Goal: Transaction & Acquisition: Purchase product/service

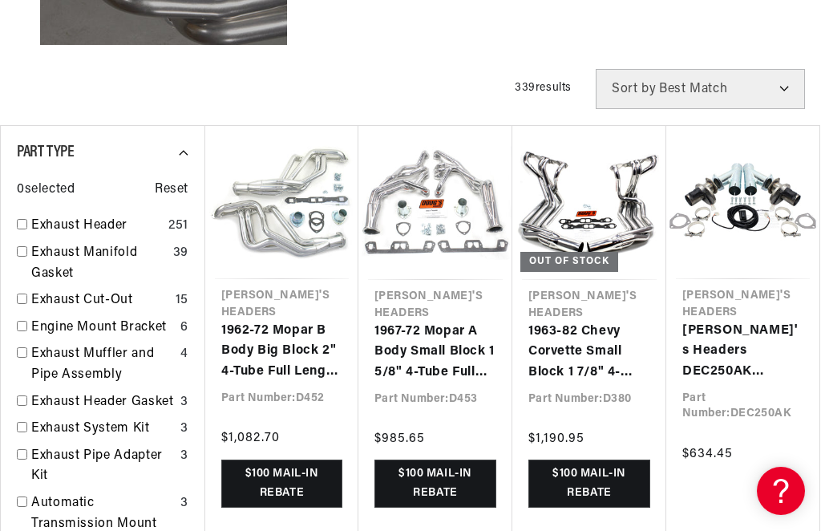
scroll to position [0, 1353]
click at [301, 321] on link "1962-72 Mopar B Body Big Block 2" 4-Tube Full Length Header with Metallic Ceram…" at bounding box center [281, 352] width 121 height 62
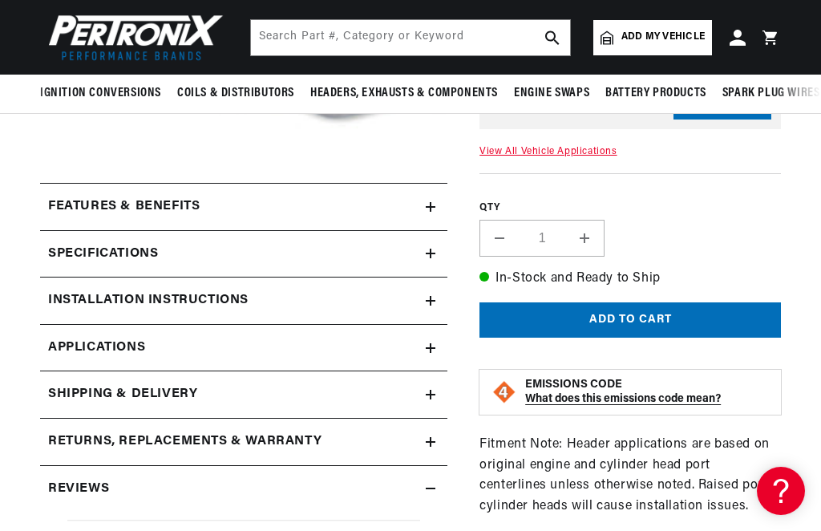
scroll to position [415, 0]
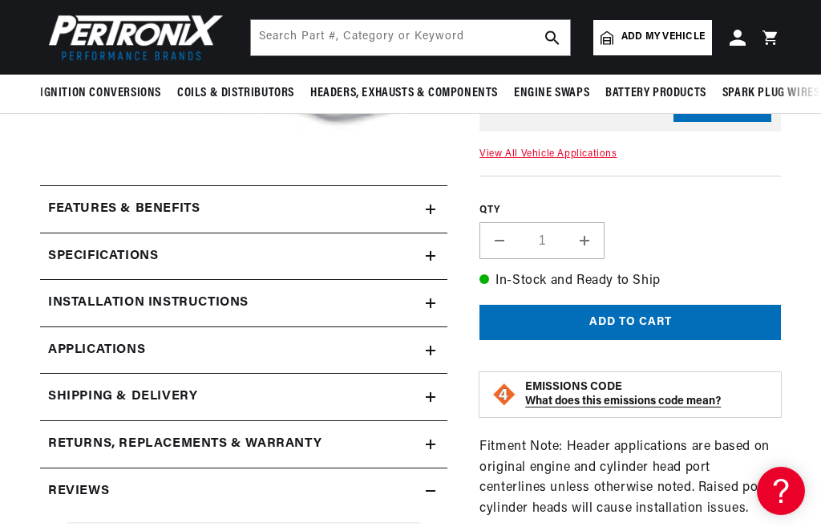
click at [67, 206] on h2 "Features & Benefits" at bounding box center [124, 209] width 152 height 21
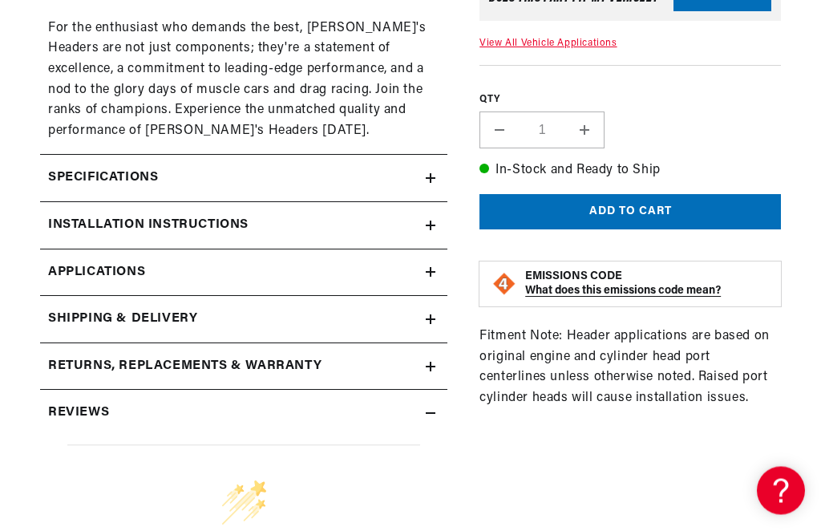
scroll to position [0, 1353]
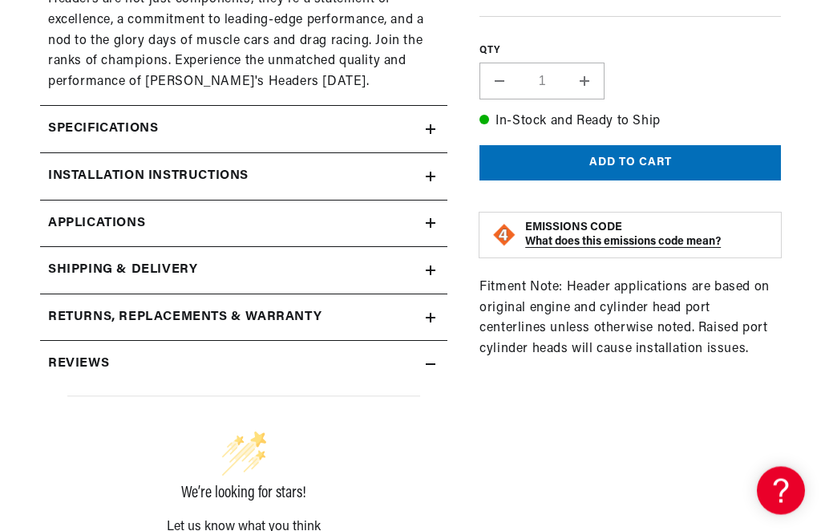
click at [67, 122] on h2 "Specifications" at bounding box center [103, 129] width 110 height 21
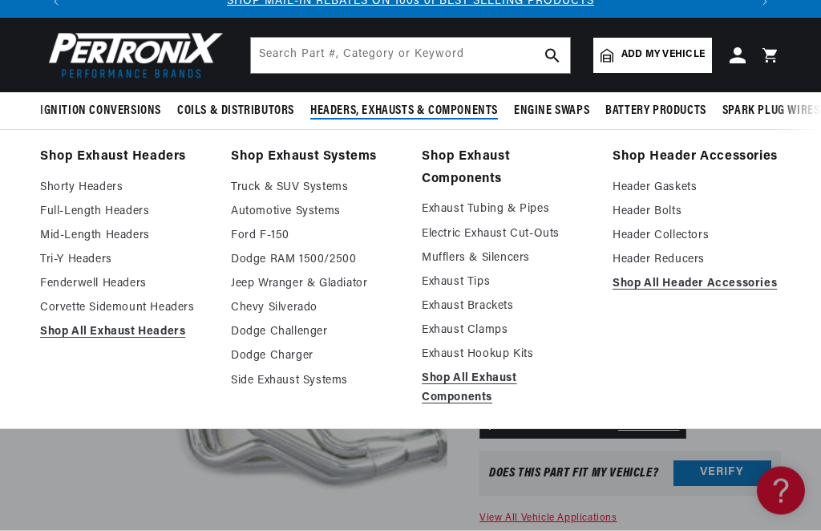
scroll to position [51, 0]
click at [42, 238] on link "Mid-Length Headers" at bounding box center [124, 235] width 168 height 19
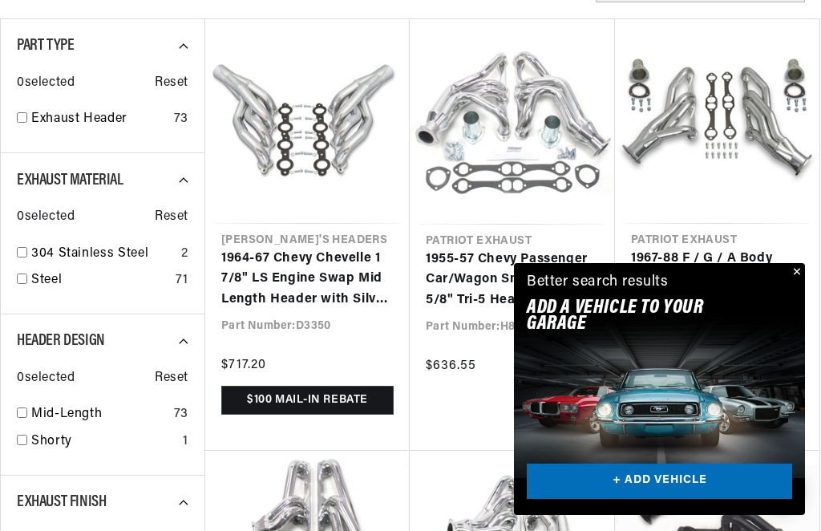
scroll to position [0, 677]
click at [803, 310] on link "1967-88 F / G / A Body 265-400 Small Block Chevy 1 3/4" 4-Tube Clippster Header" at bounding box center [717, 280] width 172 height 62
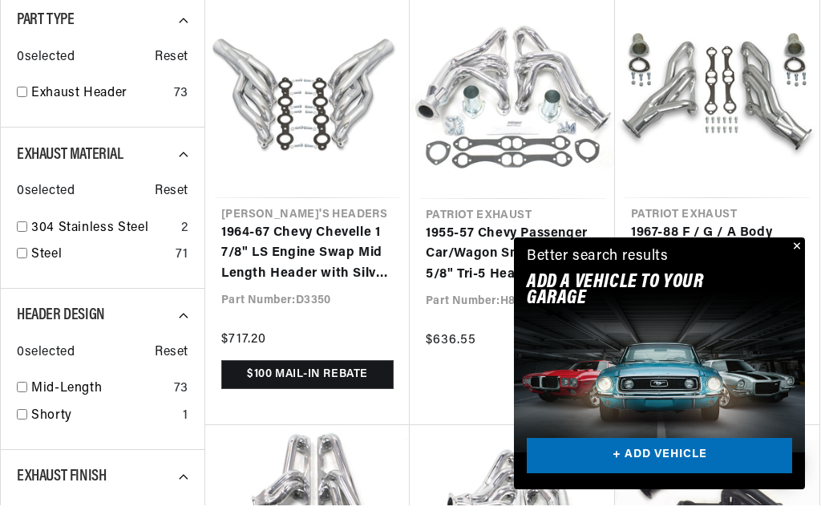
scroll to position [636, 0]
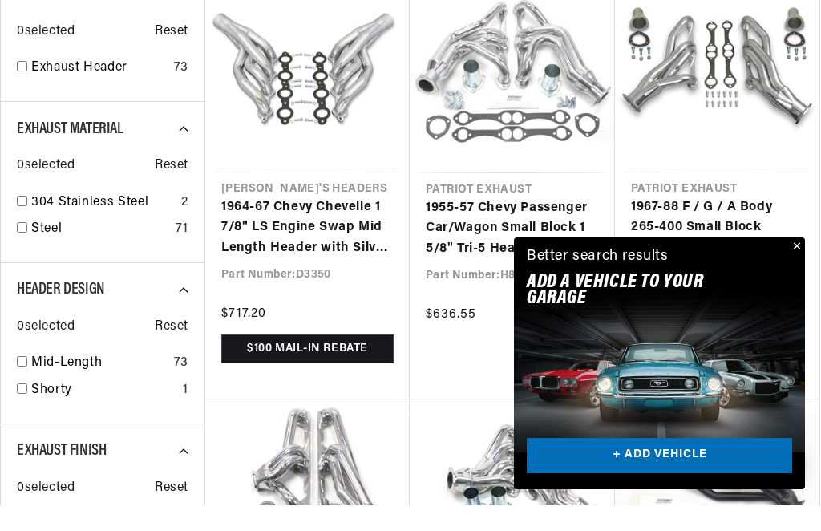
click at [803, 273] on button "Close" at bounding box center [795, 272] width 19 height 19
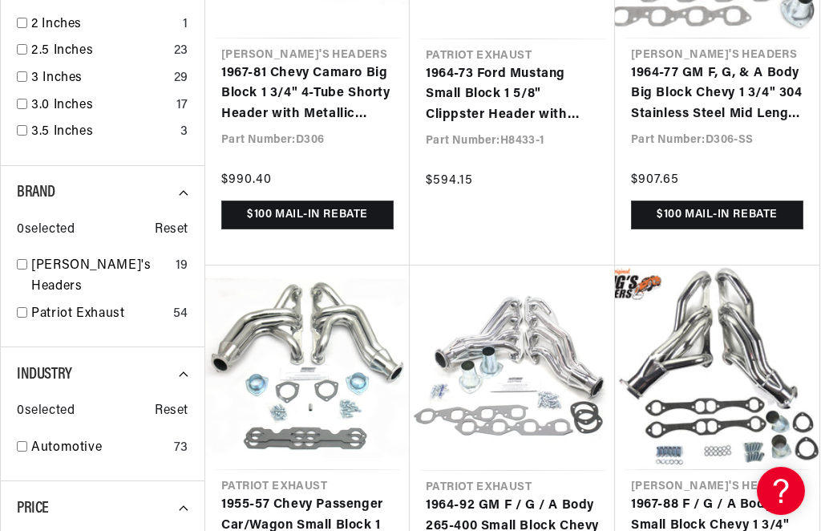
scroll to position [1669, 0]
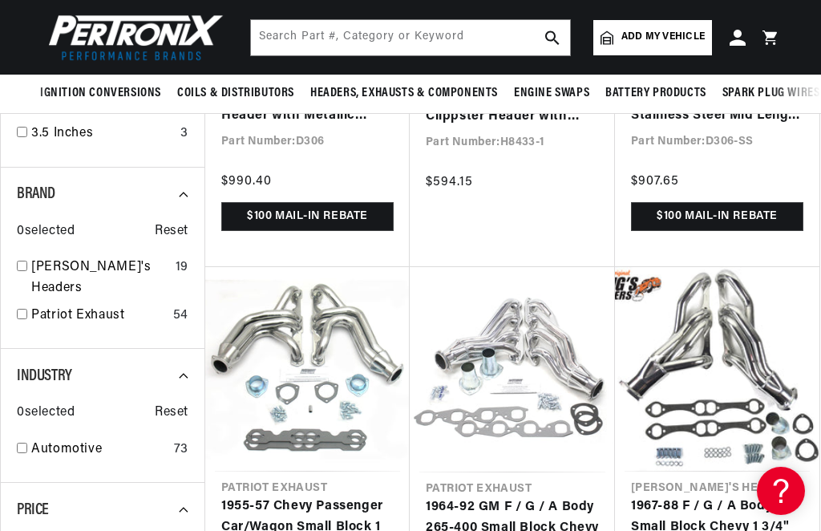
scroll to position [1654, 0]
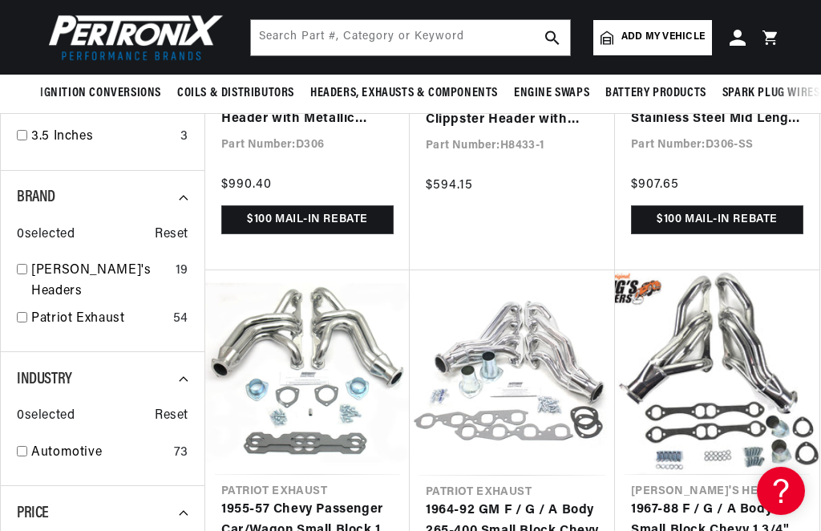
click at [679, 39] on span "Add my vehicle" at bounding box center [662, 37] width 83 height 15
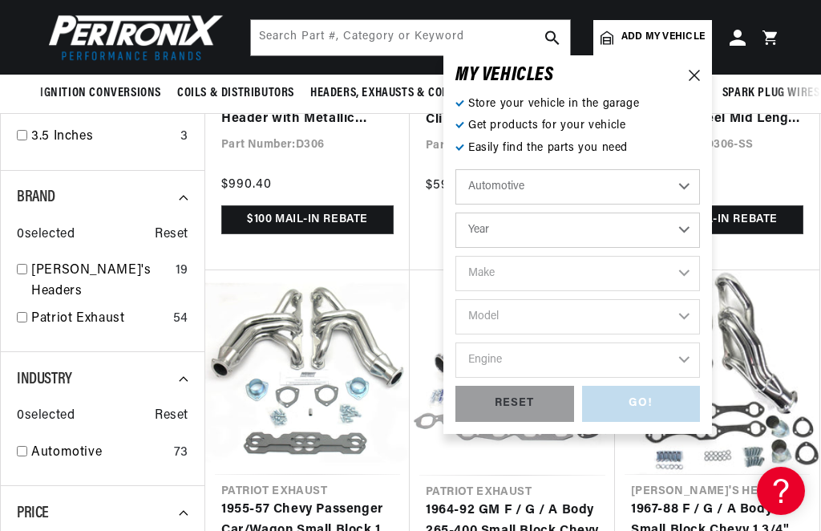
scroll to position [0, 677]
click at [689, 244] on select "Year 2022 2021 2020 2019 2018 2017 2016 2015 2014 2013 2012 2011 2010 2009 2008…" at bounding box center [577, 229] width 245 height 35
select select "1968"
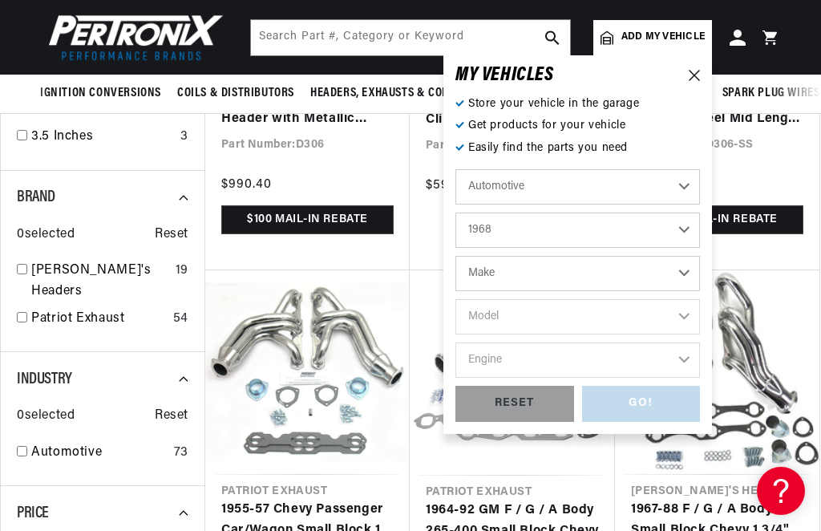
click at [686, 284] on select "Make Alfa Romeo American Motors Aston Martin Austin Austin Healey Avanti Bentle…" at bounding box center [577, 273] width 245 height 35
select select "Plymouth"
click at [686, 326] on select "Model Barracuda Belvedere Fury Fury I Fury II Fury III GTX Road Runner Satellit…" at bounding box center [577, 316] width 245 height 35
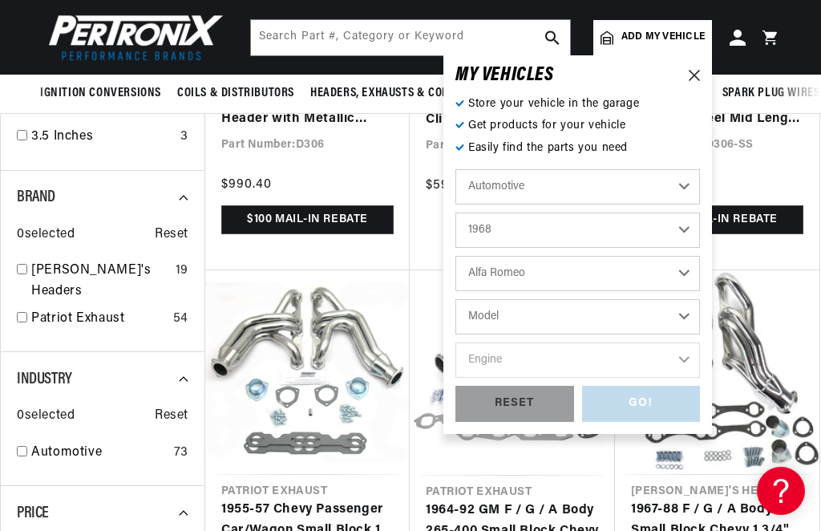
select select "Road-Runner"
click at [683, 366] on select "Engine 273cid / 4.5L 318cid / 5.2L 340cid / 5.6L 383cid / 6.3L 426cid / 7.0L" at bounding box center [577, 359] width 245 height 35
select select "383cid-6.3L"
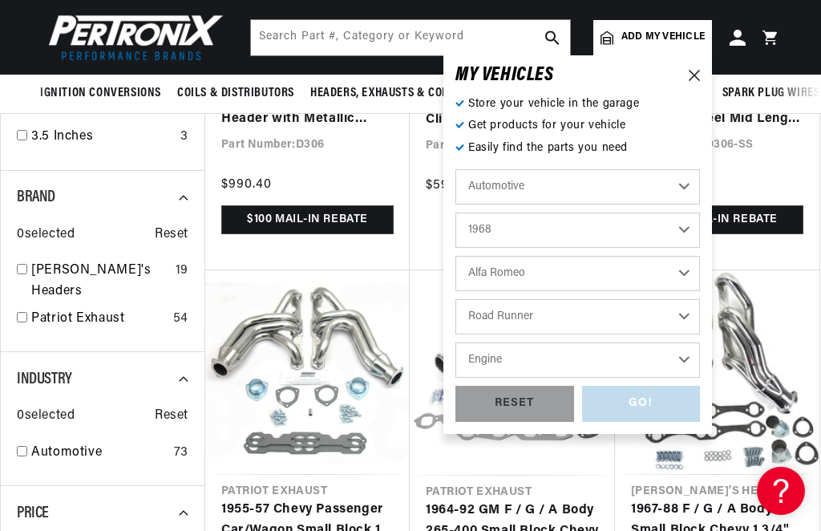
select select "383cid-6.3L"
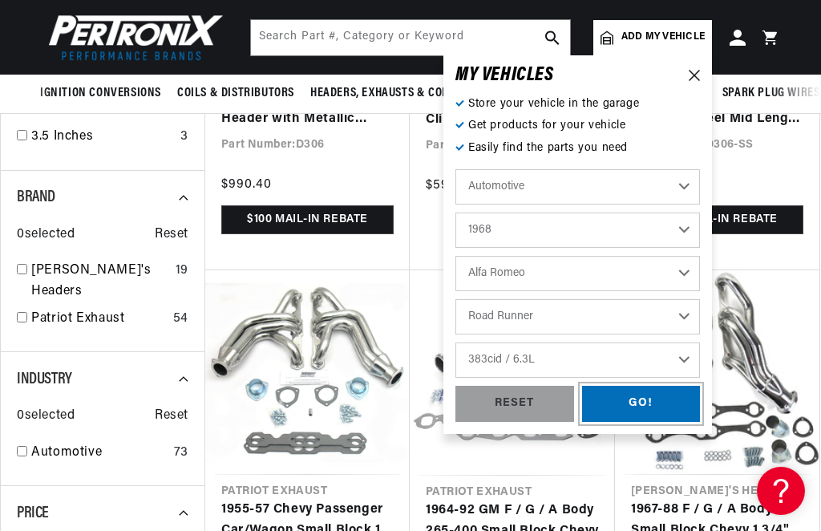
click at [662, 406] on div "GO!" at bounding box center [641, 404] width 119 height 36
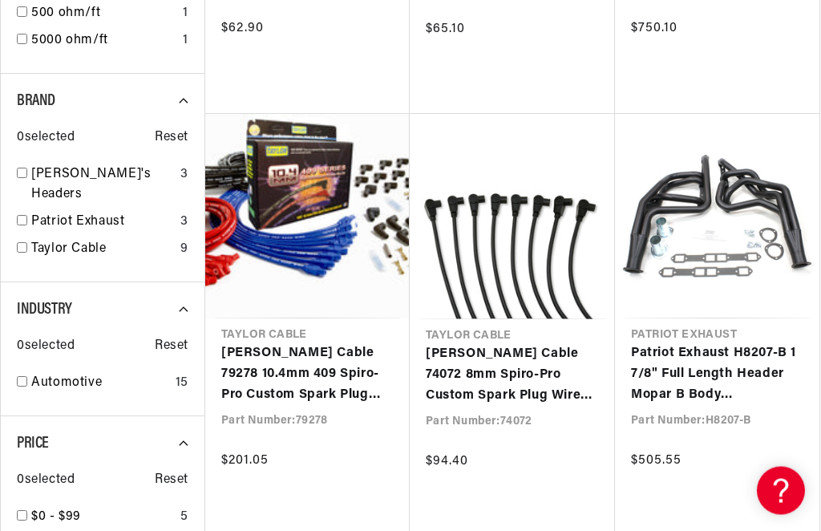
scroll to position [0, 196]
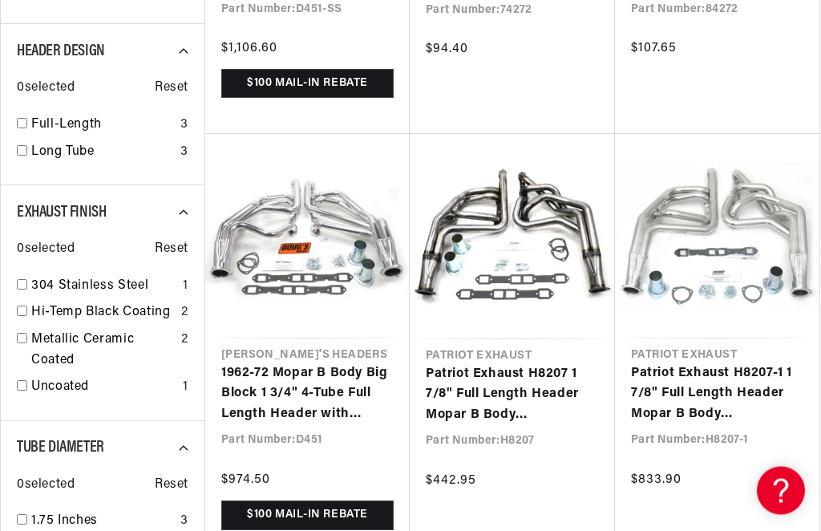
scroll to position [601, 0]
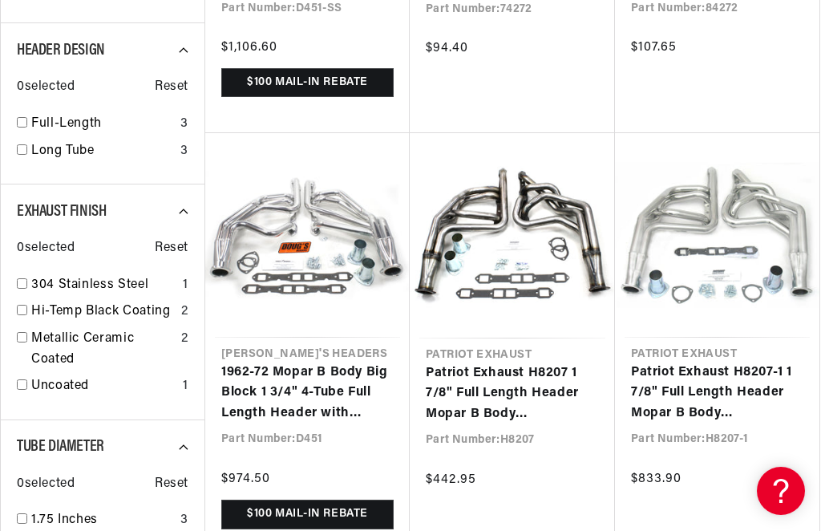
click at [251, 384] on link "1962-72 Mopar B Body Big Block 1 3/4" 4-Tube Full Length Header with Metallic C…" at bounding box center [307, 393] width 172 height 62
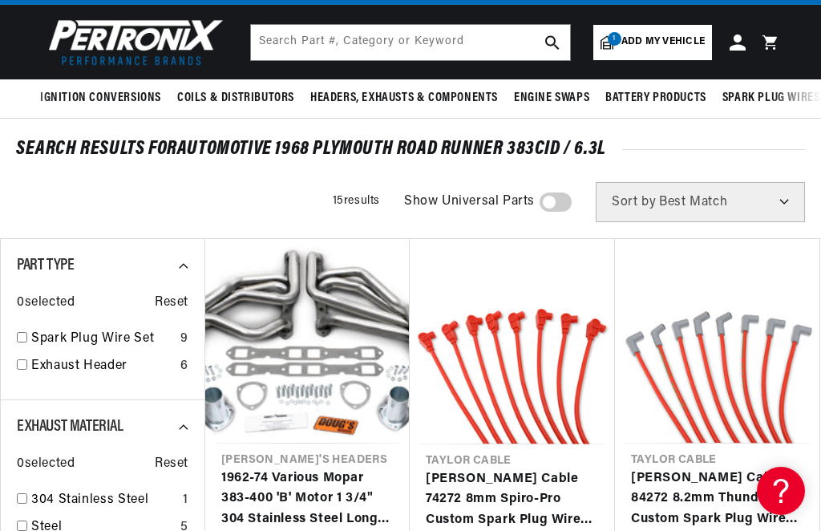
scroll to position [0, 0]
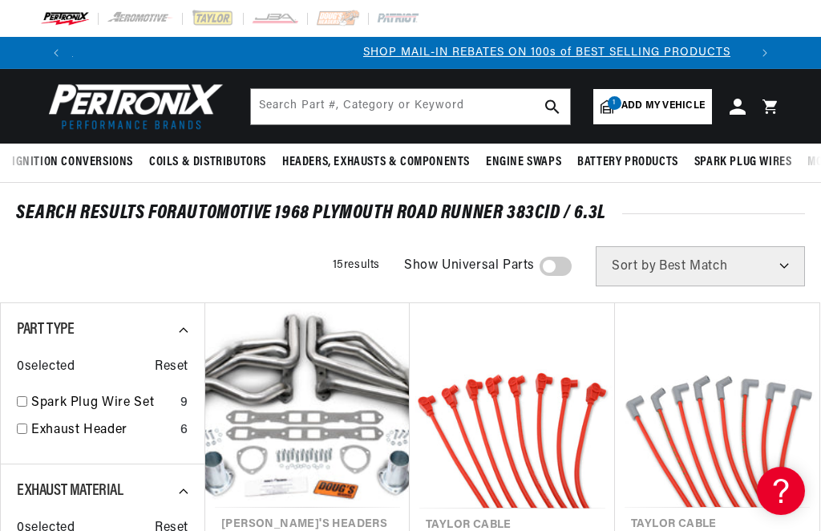
scroll to position [0, 677]
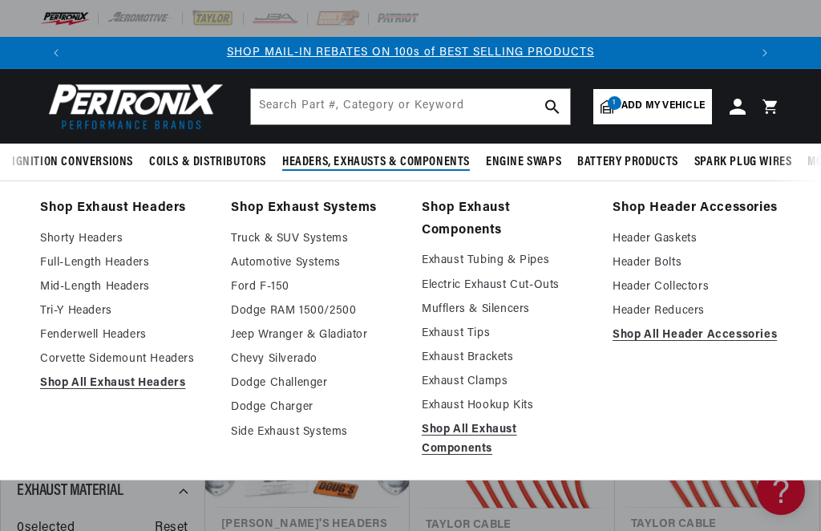
click at [552, 290] on link "Electric Exhaust Cut-Outs" at bounding box center [506, 285] width 168 height 19
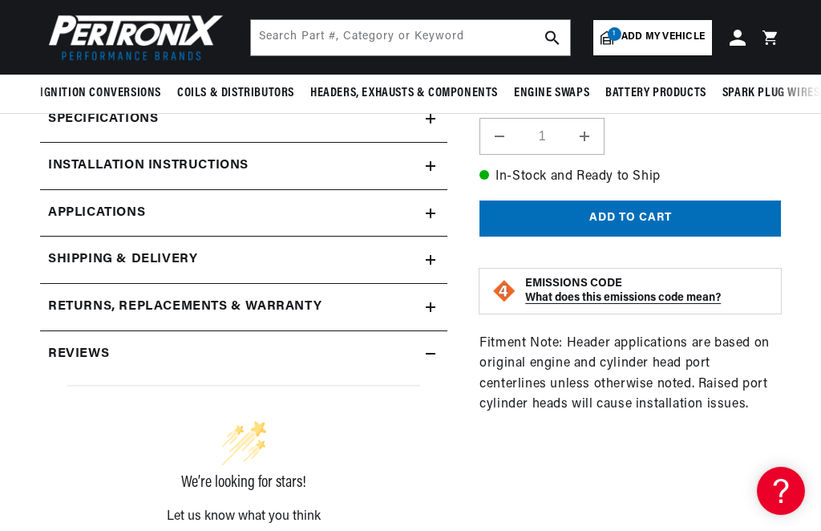
scroll to position [500, 0]
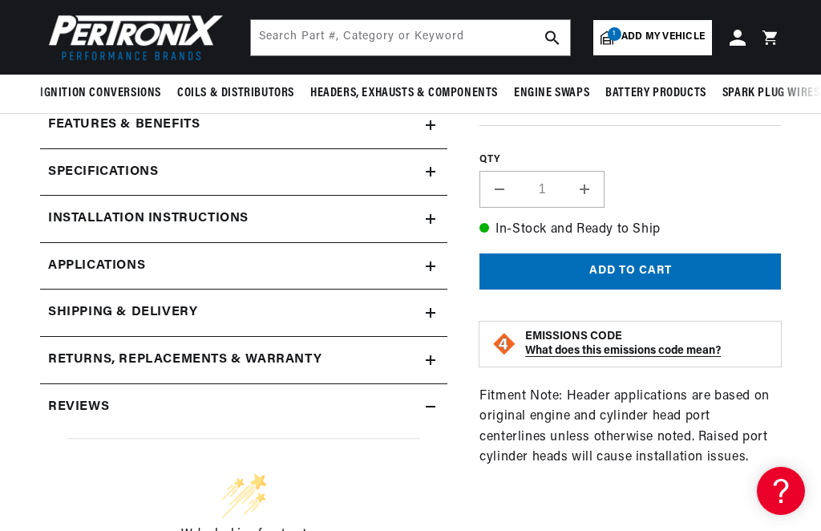
click at [63, 165] on h2 "Specifications" at bounding box center [103, 172] width 110 height 21
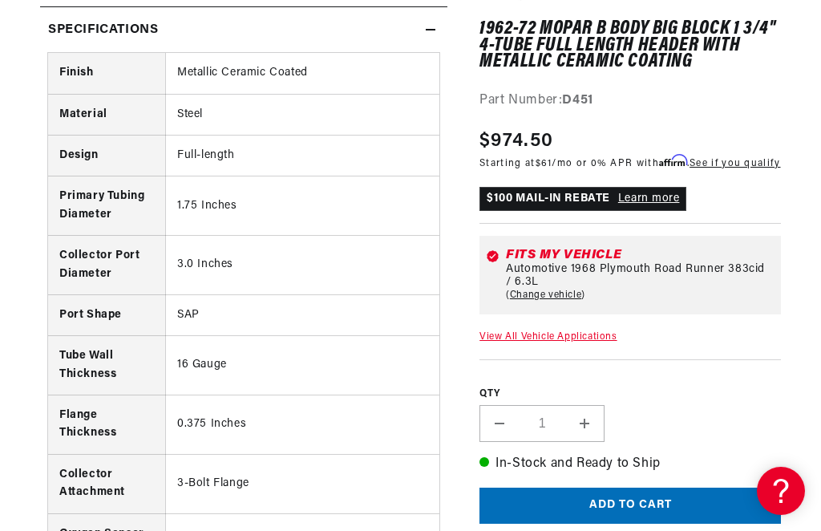
scroll to position [0, 0]
click at [33, 256] on section "1962-72 Mopar B Body Big Block 1 3/4" 4-Tube Full Length Header with Metallic C…" at bounding box center [410, 479] width 821 height 1790
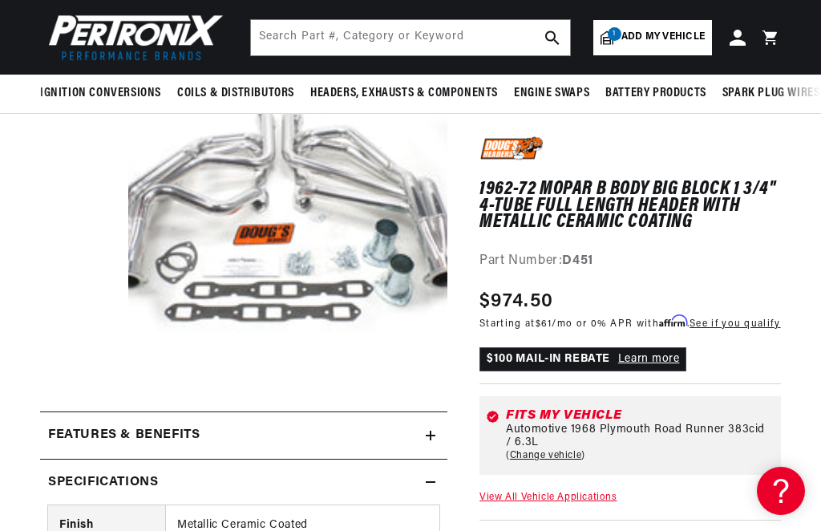
scroll to position [188, 0]
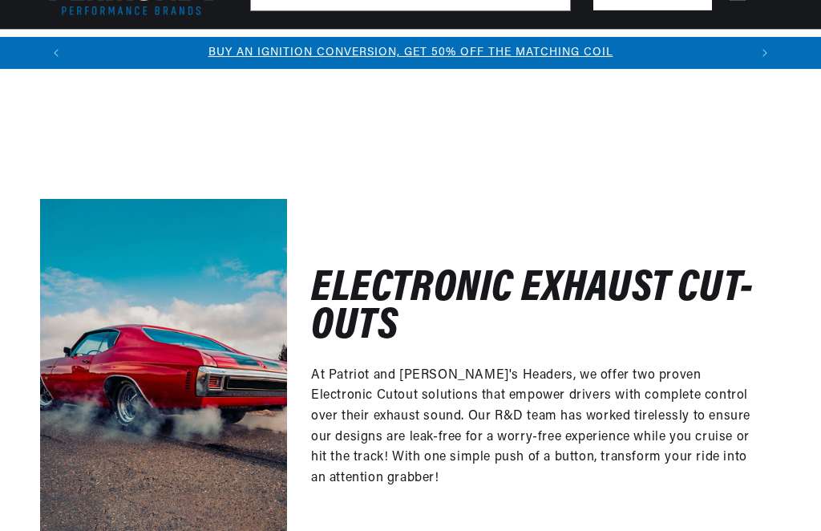
scroll to position [578, 0]
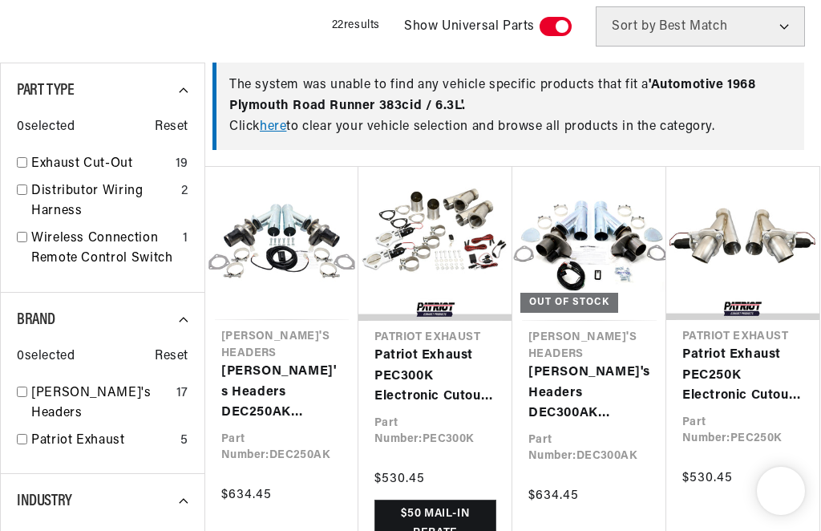
checkbox input "true"
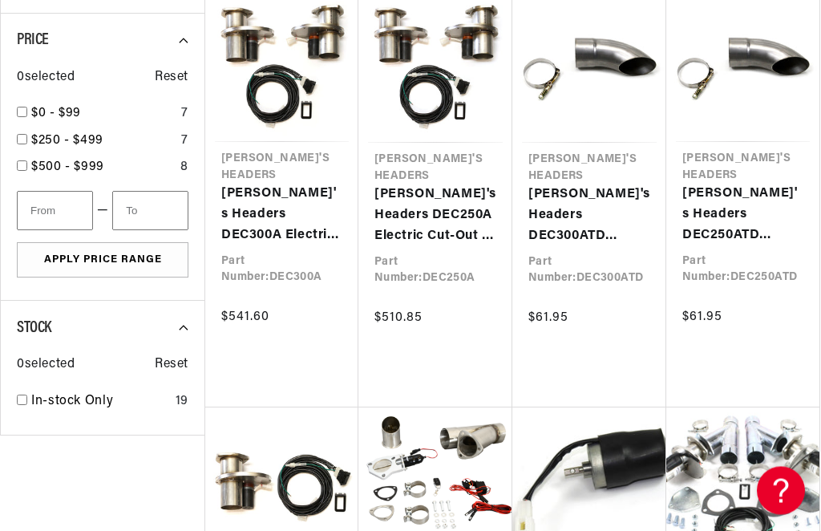
scroll to position [0, 677]
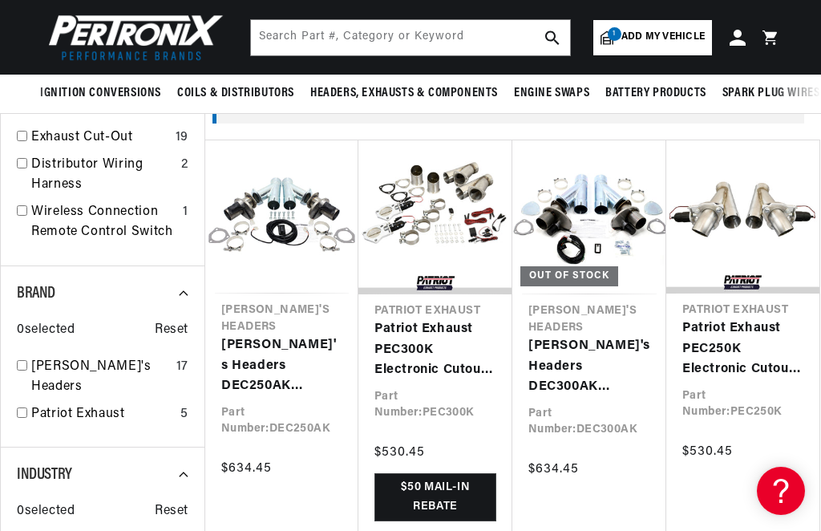
click at [274, 347] on link "Doug's Headers DEC250AK Electric Cut-Out 2 1/2" Pair with Hook-Up Kit" at bounding box center [281, 366] width 121 height 62
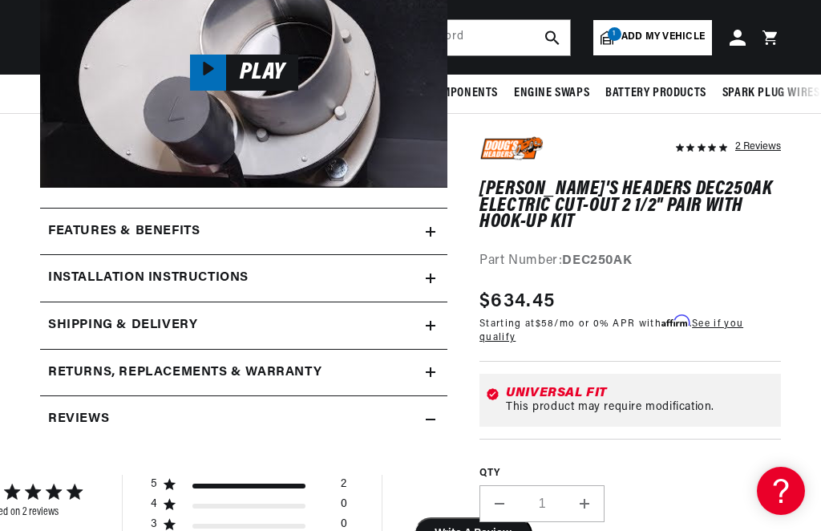
scroll to position [641, 0]
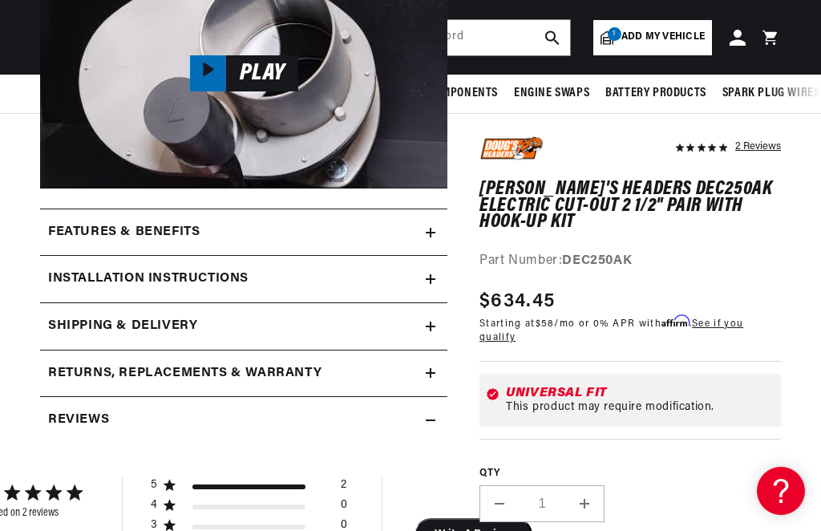
click at [53, 238] on h2 "Features & Benefits" at bounding box center [124, 232] width 152 height 21
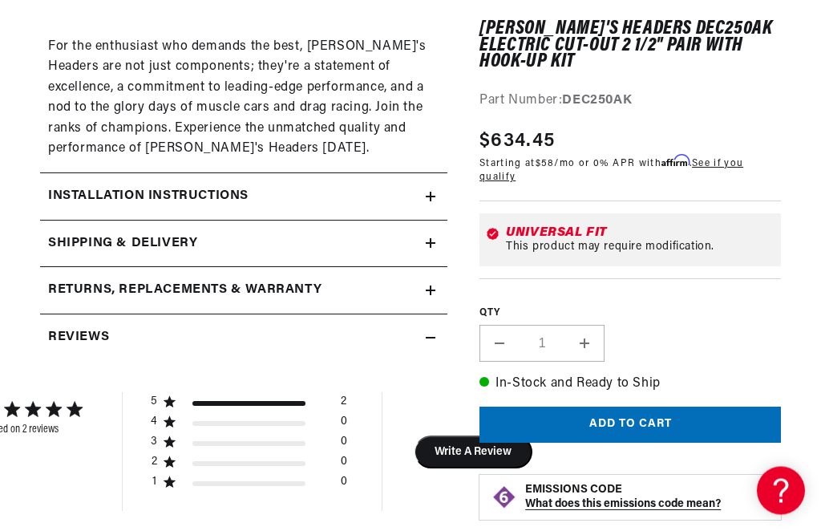
scroll to position [0, 677]
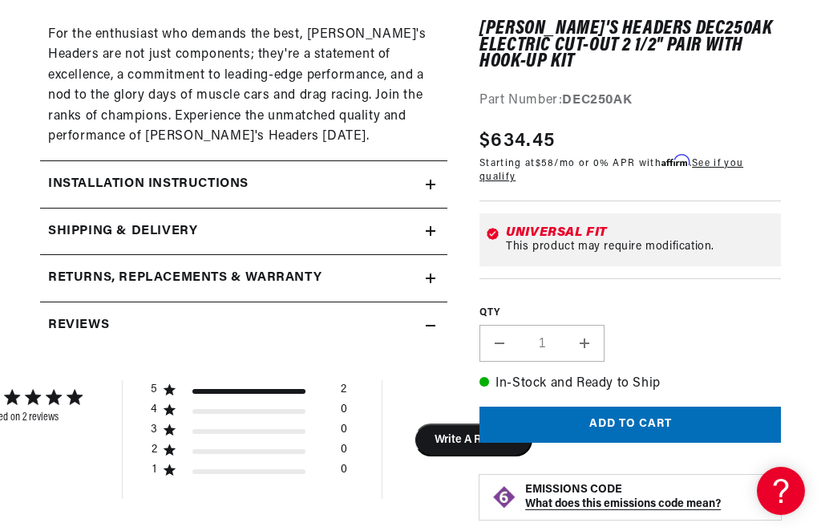
click at [56, 174] on h2 "Installation instructions" at bounding box center [148, 184] width 200 height 21
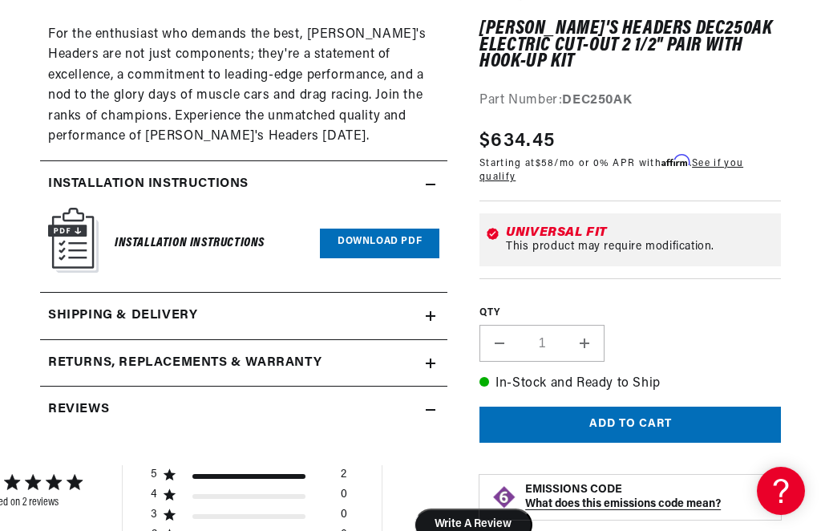
click at [75, 227] on img at bounding box center [73, 240] width 51 height 65
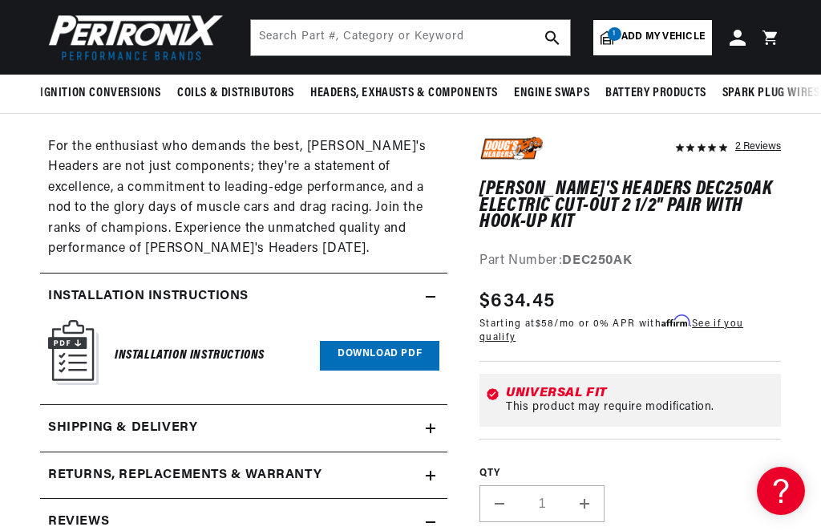
click at [393, 345] on link "Download PDF" at bounding box center [379, 356] width 119 height 30
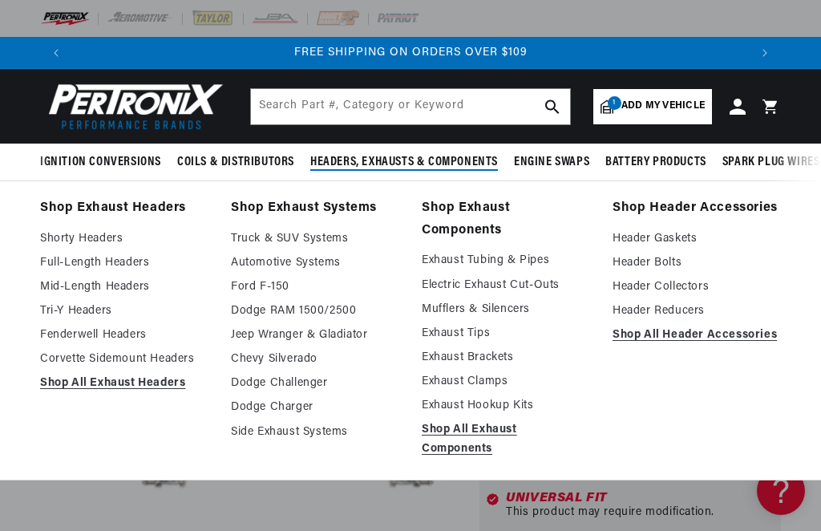
click at [518, 404] on link "Exhaust Hookup Kits" at bounding box center [506, 405] width 168 height 19
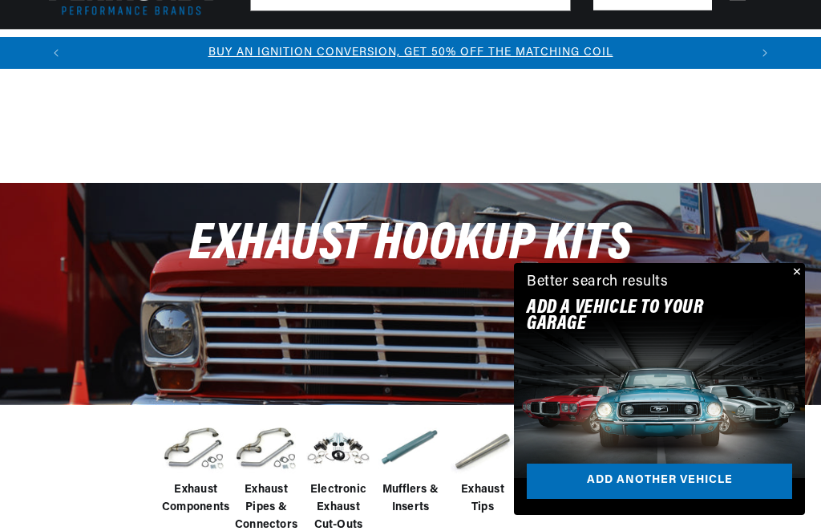
scroll to position [261, 0]
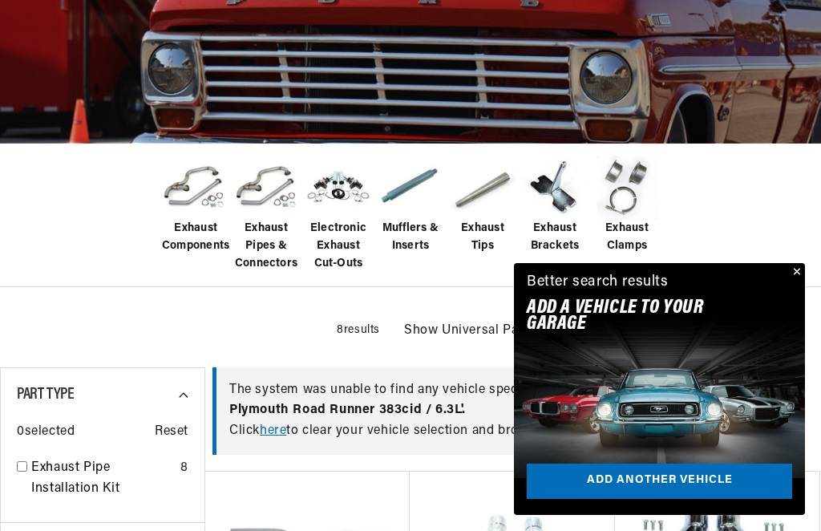
checkbox input "true"
click at [795, 282] on button "Close" at bounding box center [795, 272] width 19 height 19
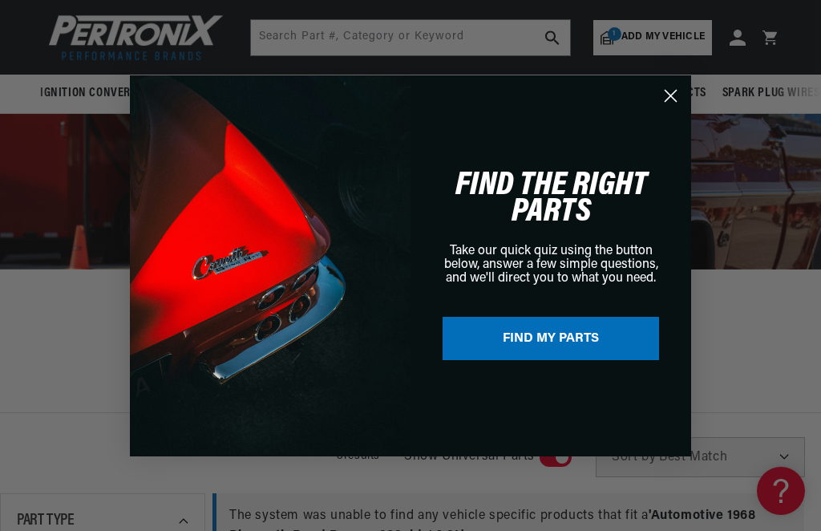
scroll to position [135, 0]
click at [670, 108] on circle "Close dialog" at bounding box center [670, 95] width 26 height 26
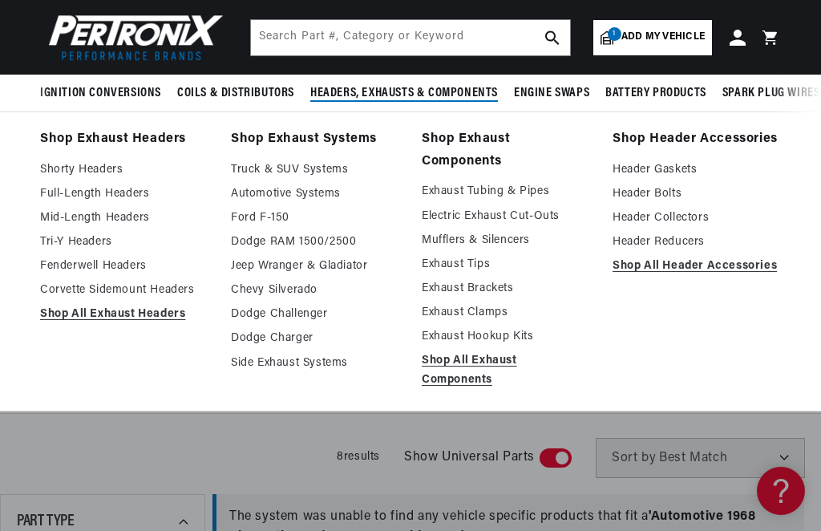
scroll to position [0, 677]
click at [705, 241] on link "Header Reducers" at bounding box center [697, 242] width 168 height 19
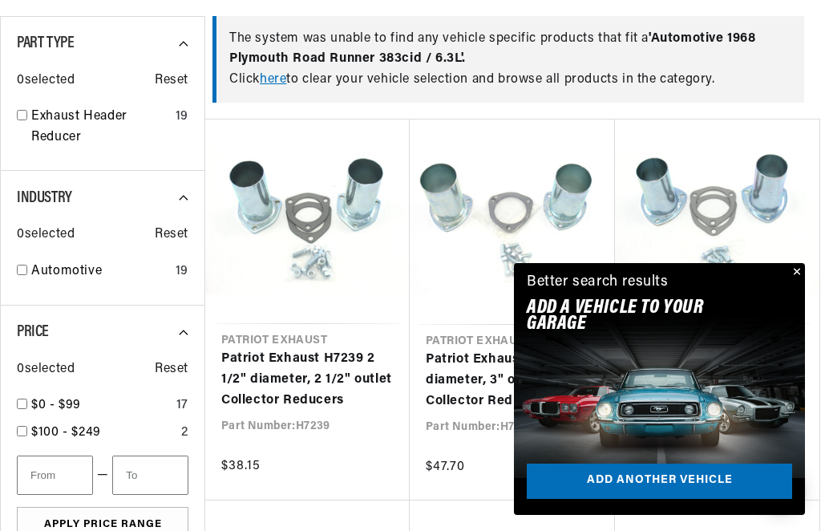
click at [799, 282] on button "Close" at bounding box center [795, 272] width 19 height 19
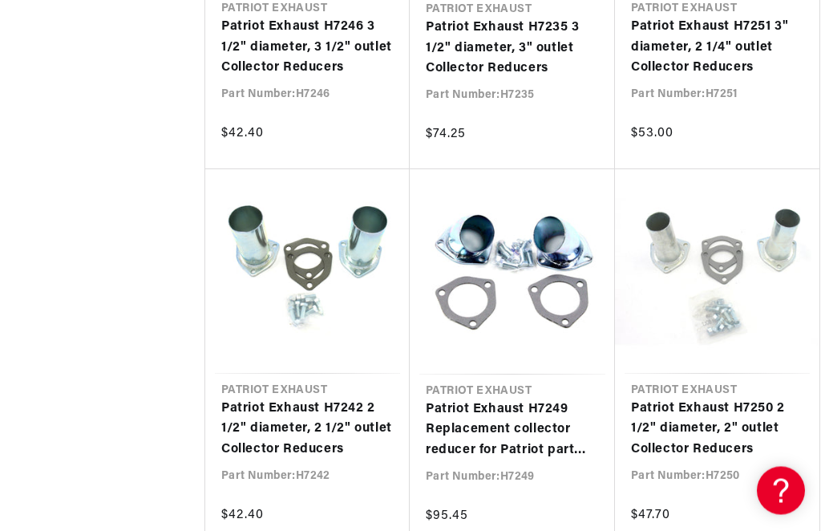
scroll to position [0, 593]
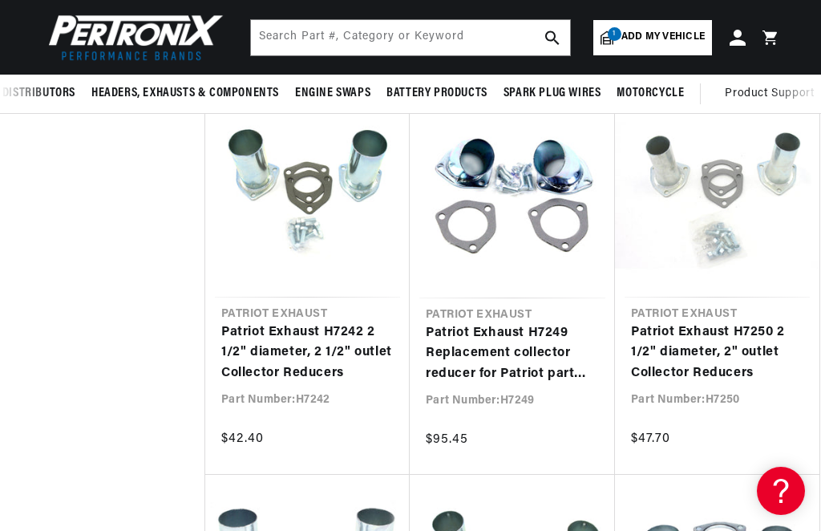
scroll to position [0, 1353]
